Goal: Information Seeking & Learning: Learn about a topic

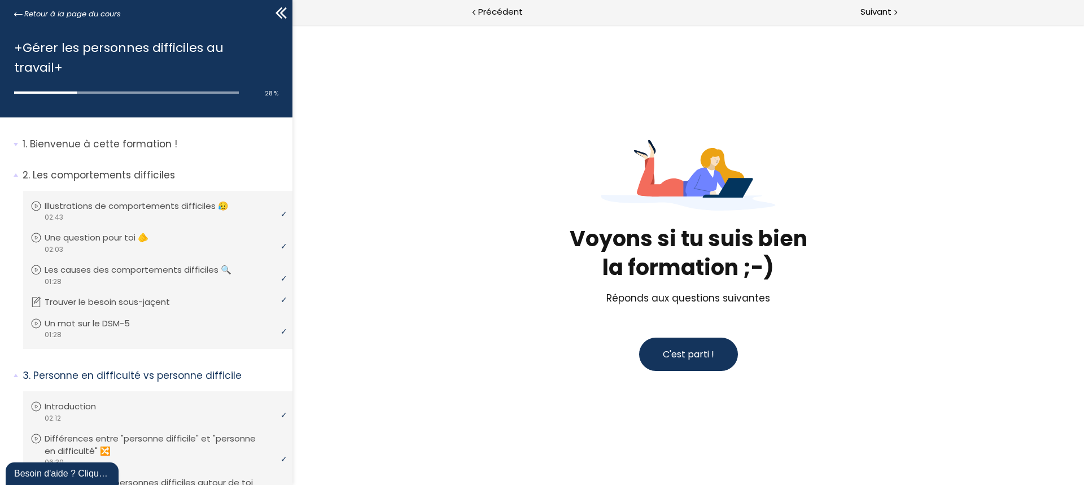
scroll to position [294, 0]
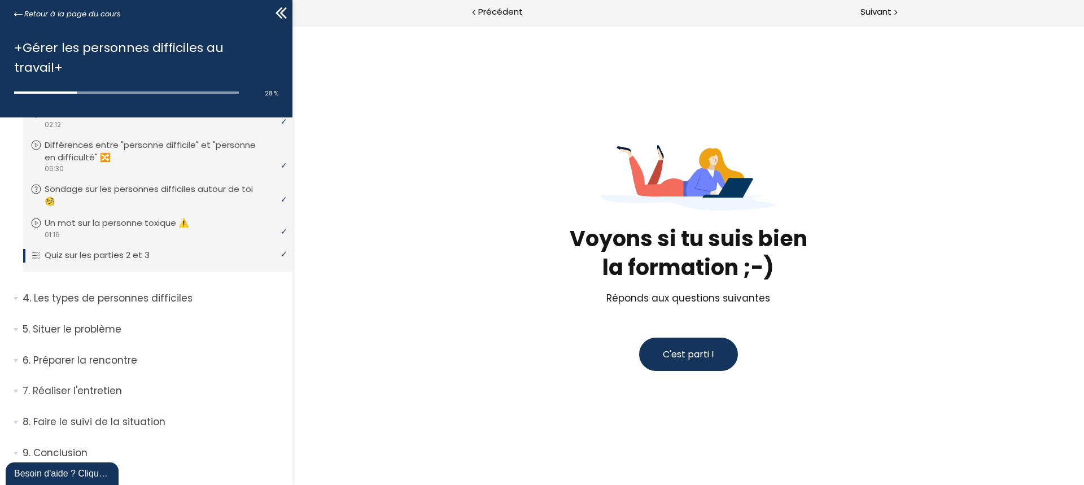
click at [689, 357] on span "C'est parti !" at bounding box center [688, 354] width 51 height 13
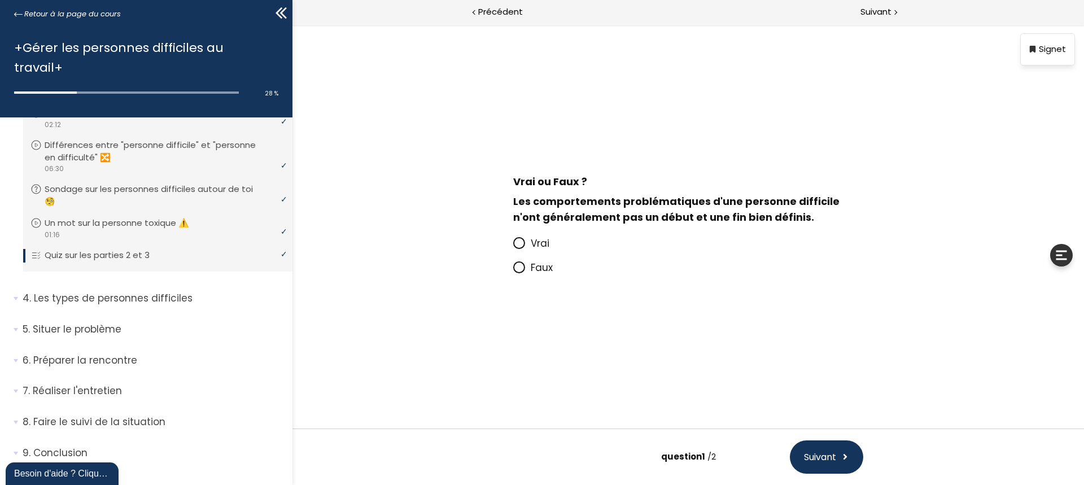
click at [533, 247] on span "Vrai" at bounding box center [540, 244] width 19 height 14
click at [513, 247] on input "Vrai" at bounding box center [513, 247] width 0 height 0
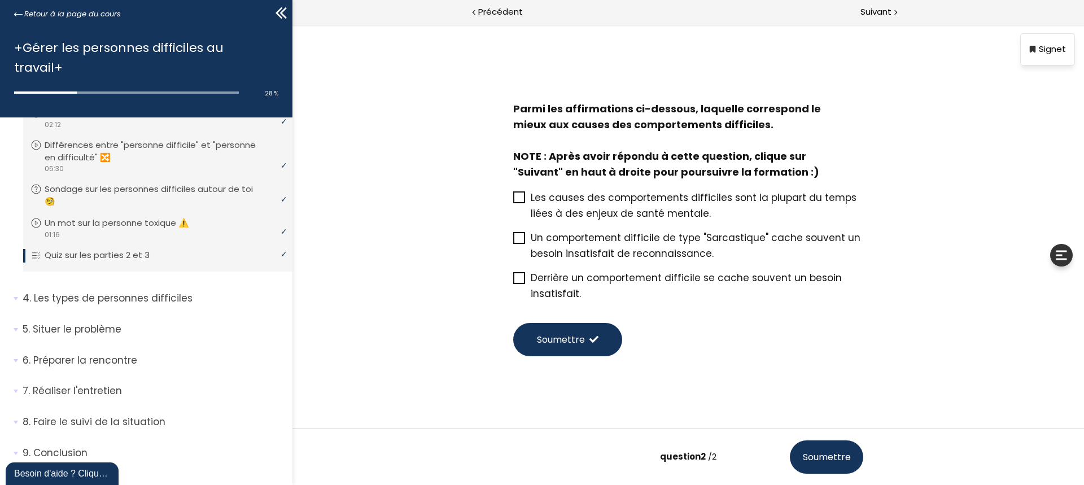
scroll to position [10, 0]
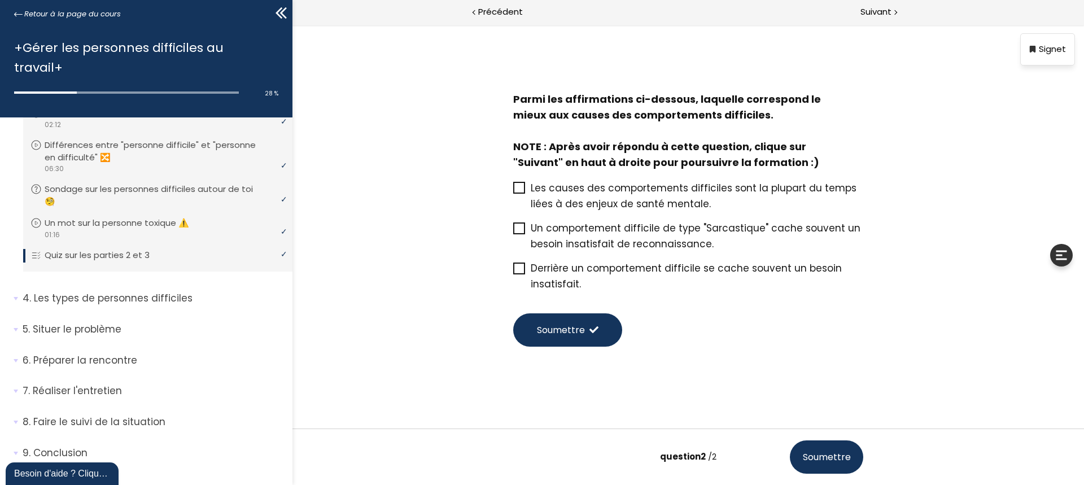
click at [828, 460] on span "Soumettre" at bounding box center [827, 457] width 48 height 14
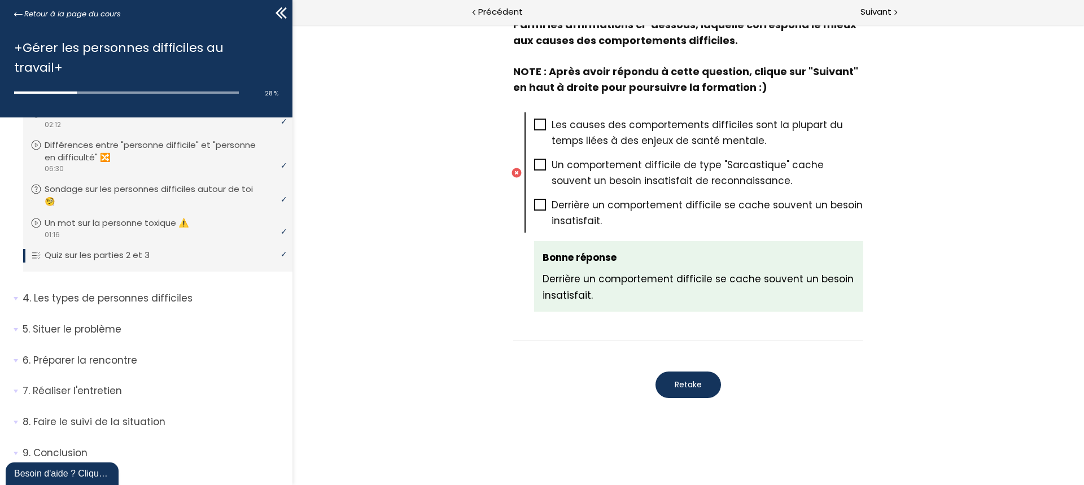
scroll to position [522, 0]
click at [688, 382] on span "Retake" at bounding box center [688, 384] width 27 height 12
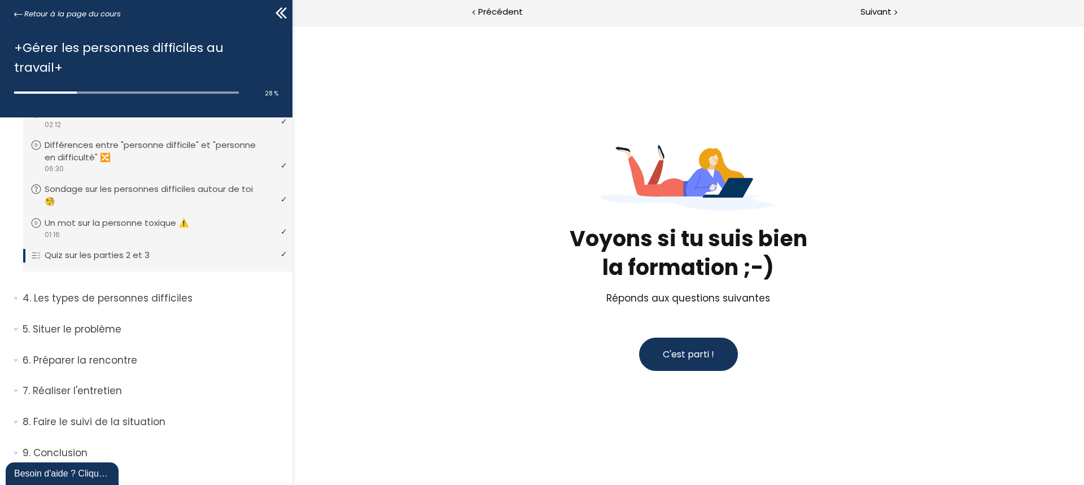
click at [689, 361] on span "C'est parti !" at bounding box center [688, 354] width 51 height 14
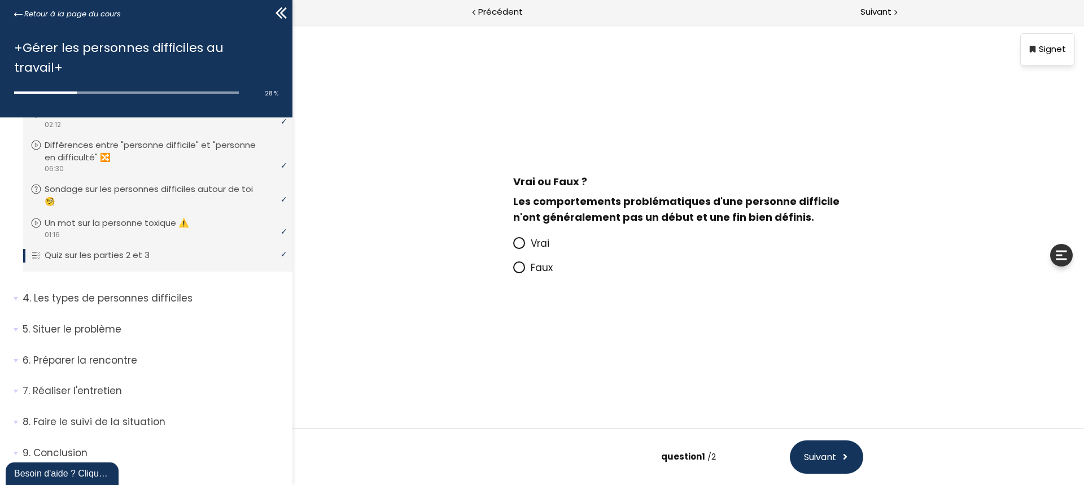
click at [528, 248] on span at bounding box center [522, 244] width 18 height 14
click at [513, 247] on input "Vrai" at bounding box center [513, 247] width 0 height 0
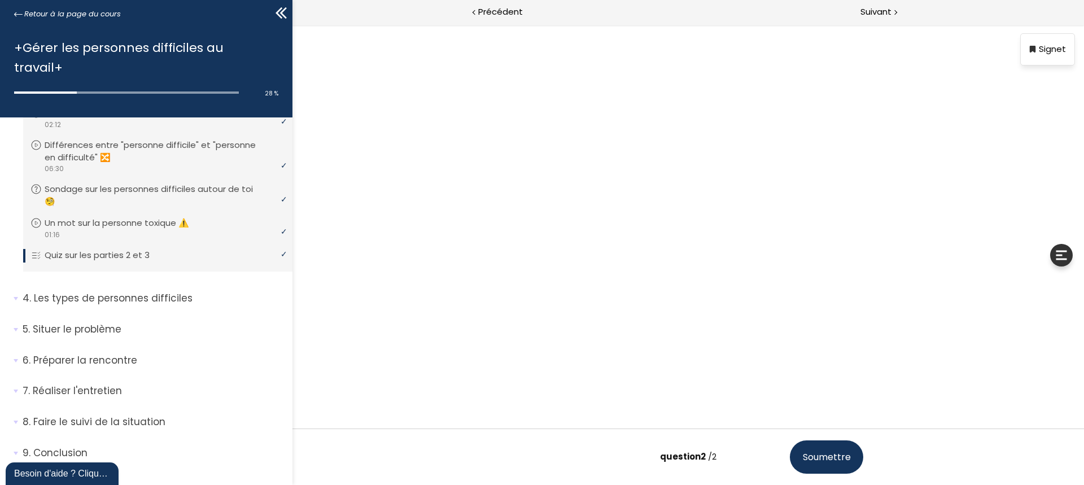
scroll to position [10, 0]
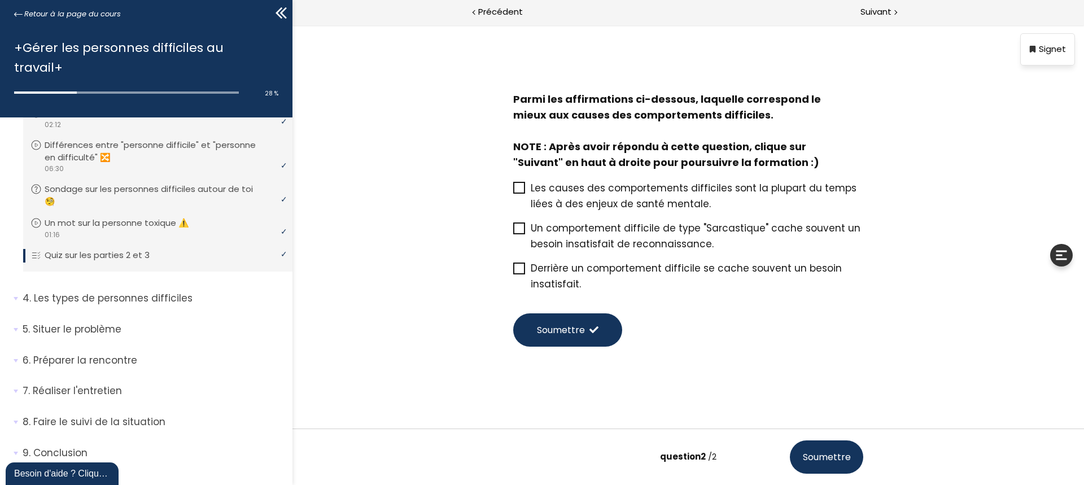
click at [518, 270] on icon at bounding box center [519, 269] width 10 height 10
click at [513, 272] on input "Derrière un comportement difficile se cache souvent un besoin insatisfait." at bounding box center [513, 272] width 0 height 0
click at [574, 332] on span "Soumettre" at bounding box center [561, 330] width 48 height 14
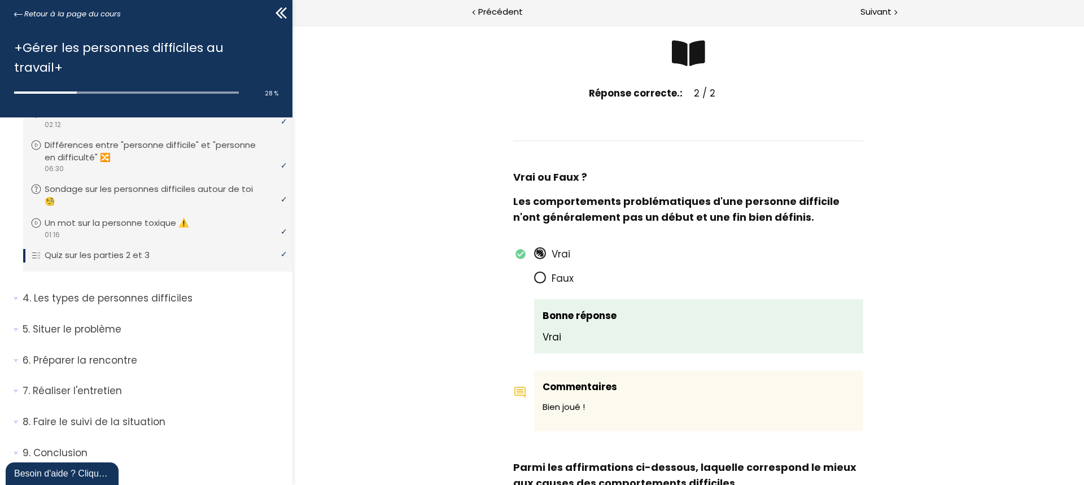
scroll to position [0, 0]
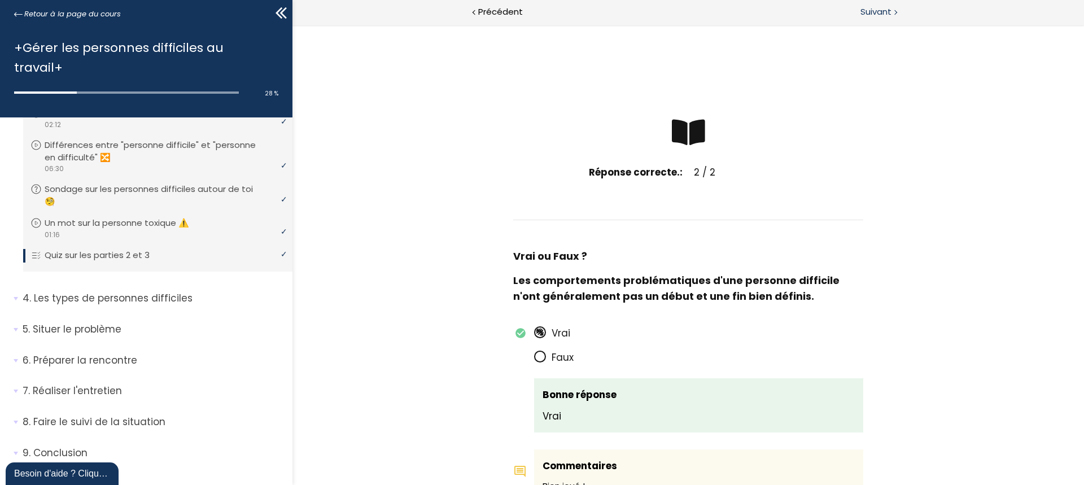
click at [887, 12] on span "Suivant" at bounding box center [875, 12] width 31 height 14
